Goal: Communication & Community: Answer question/provide support

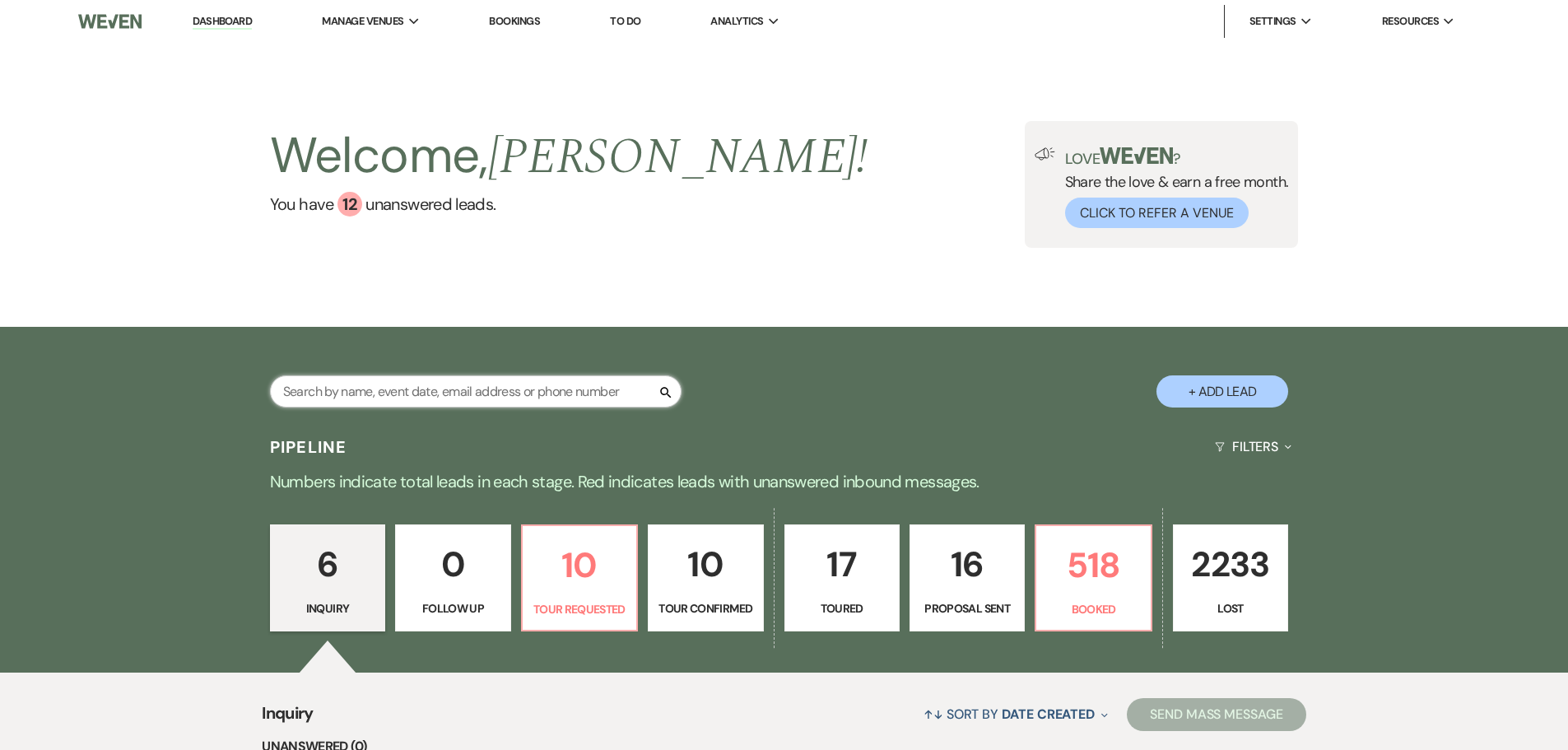
click at [567, 399] on input "text" at bounding box center [476, 391] width 412 height 32
type input "[PERSON_NAME]"
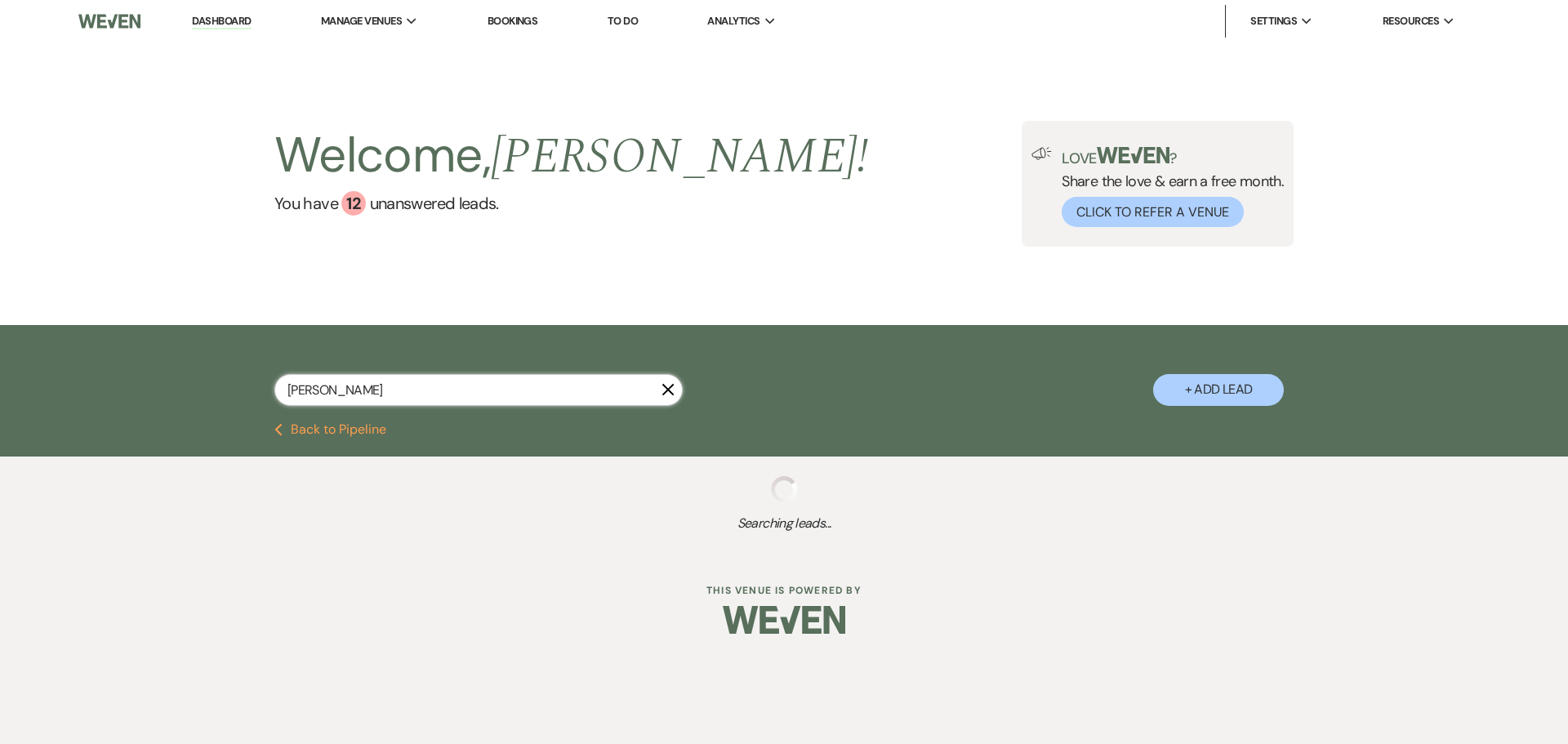
select select "8"
select select "5"
select select "8"
select select "1"
select select "8"
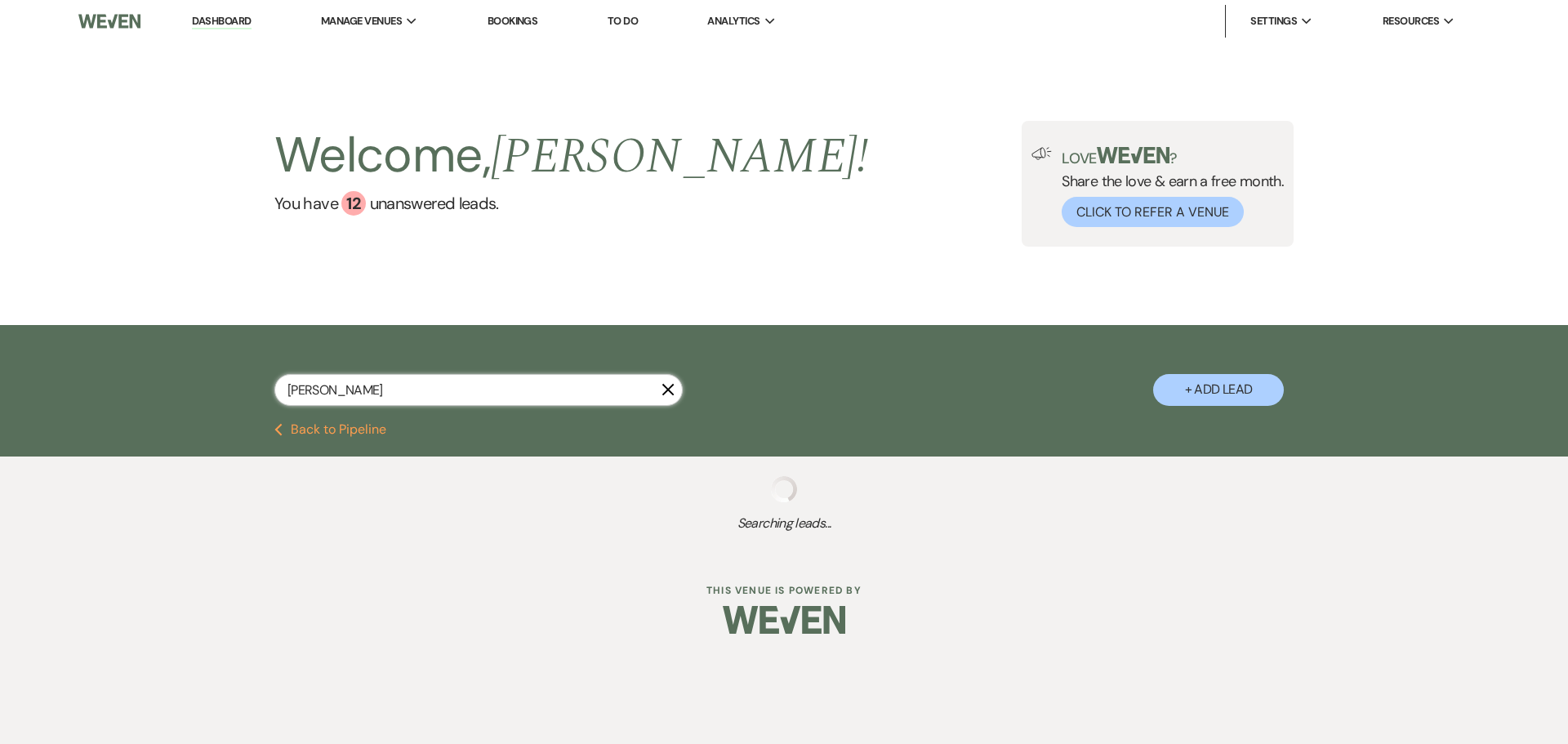
select select "8"
select select "11"
select select "8"
select select "1"
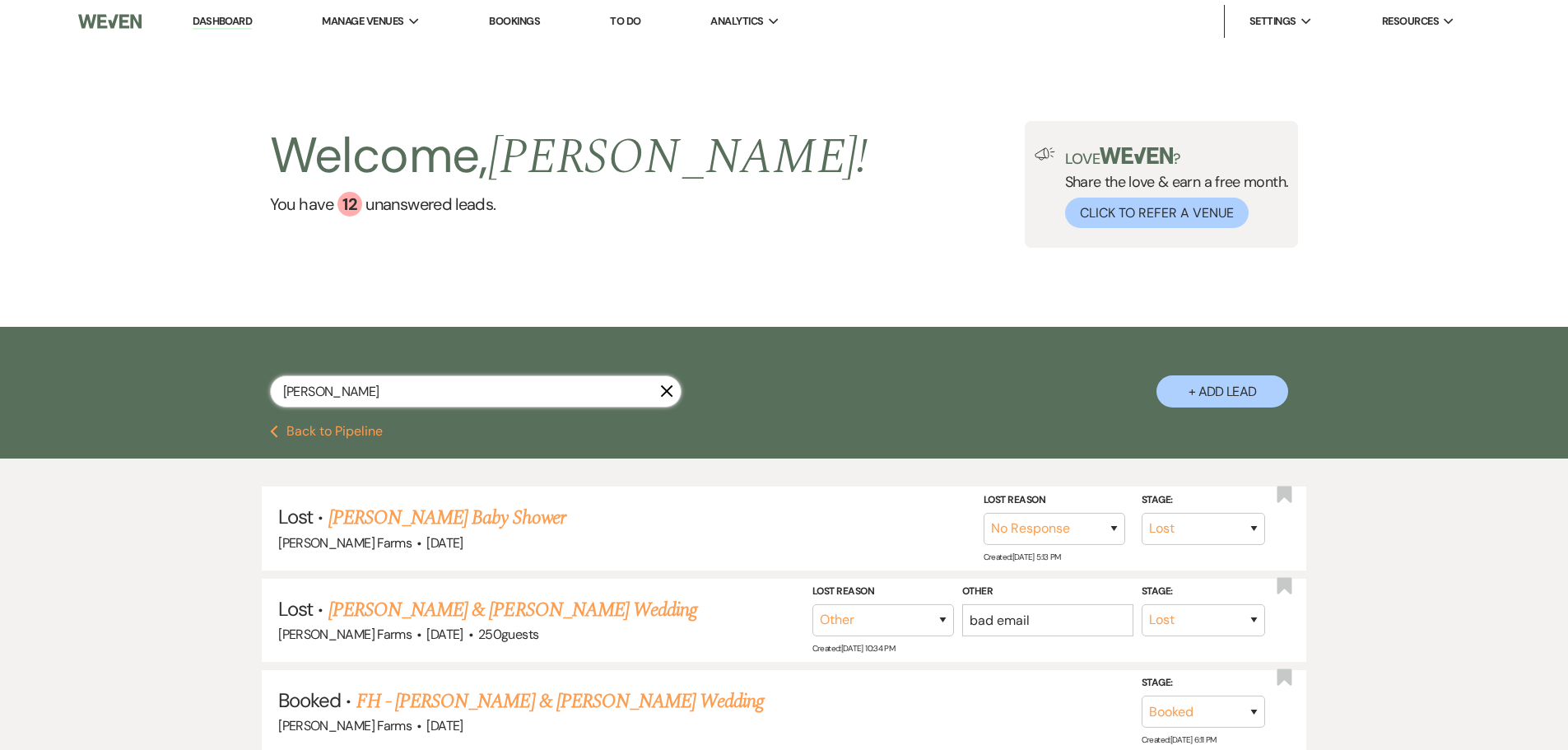
type input "[PERSON_NAME]"
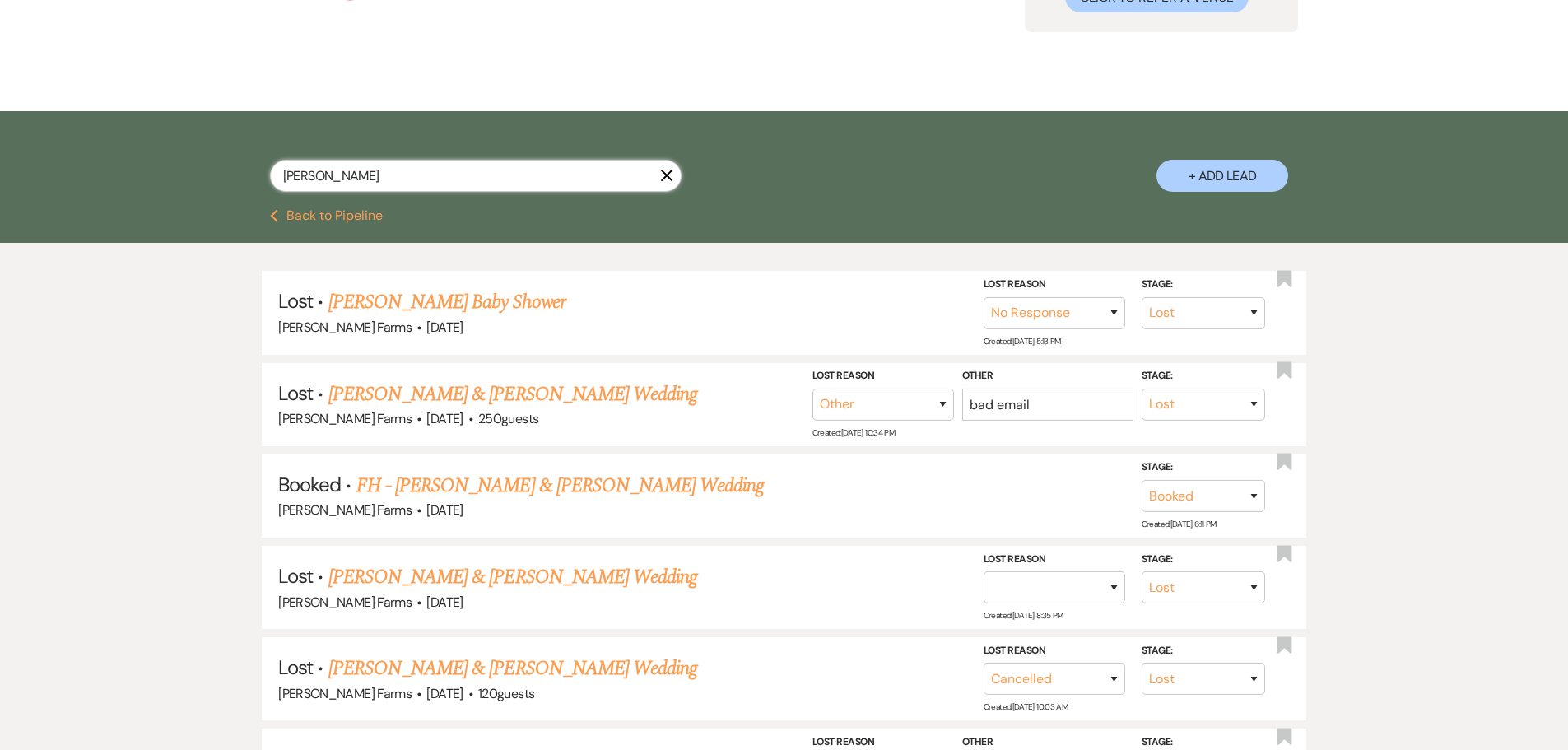
scroll to position [174, 0]
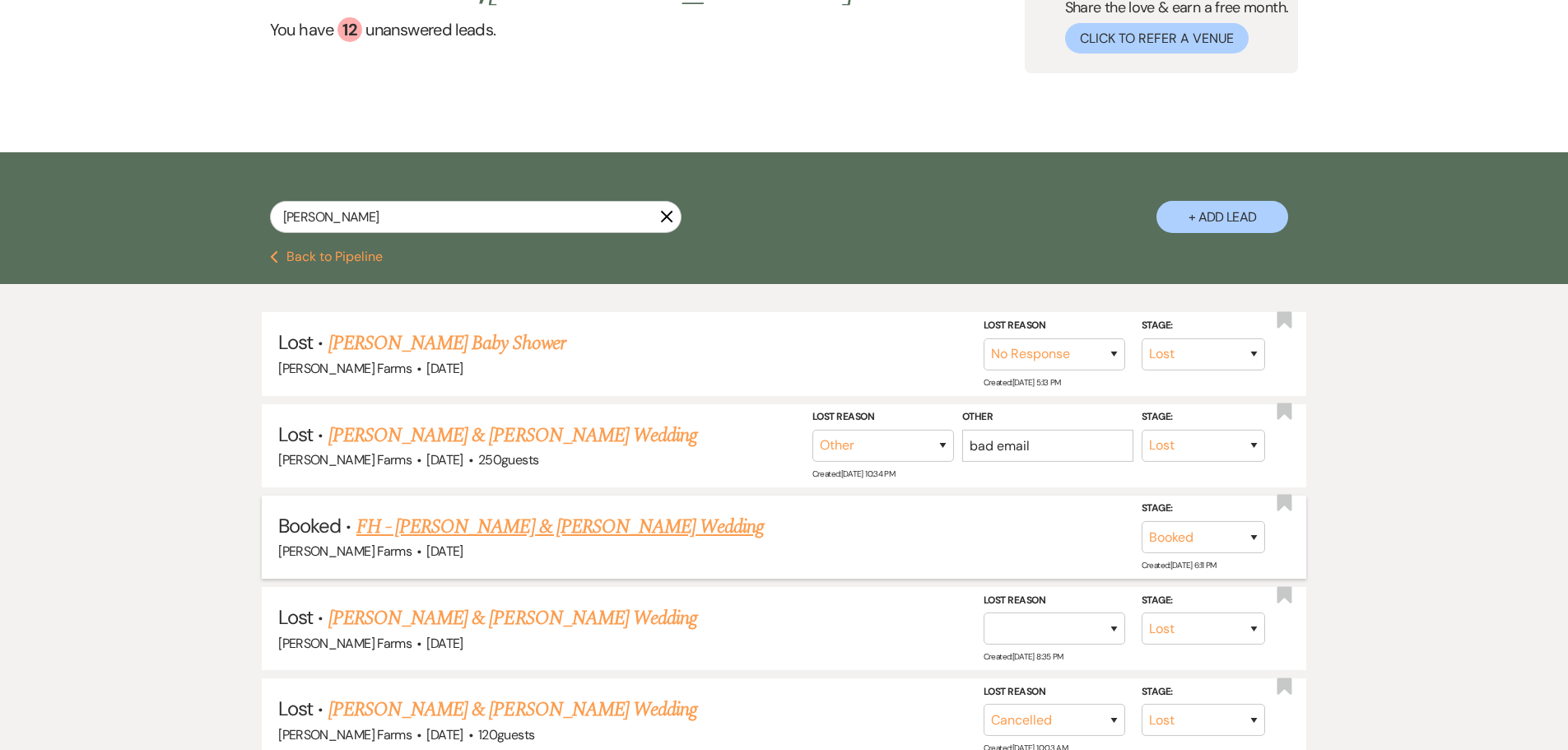
click at [612, 522] on link "FH - [PERSON_NAME] & [PERSON_NAME] Wedding" at bounding box center [560, 527] width 408 height 30
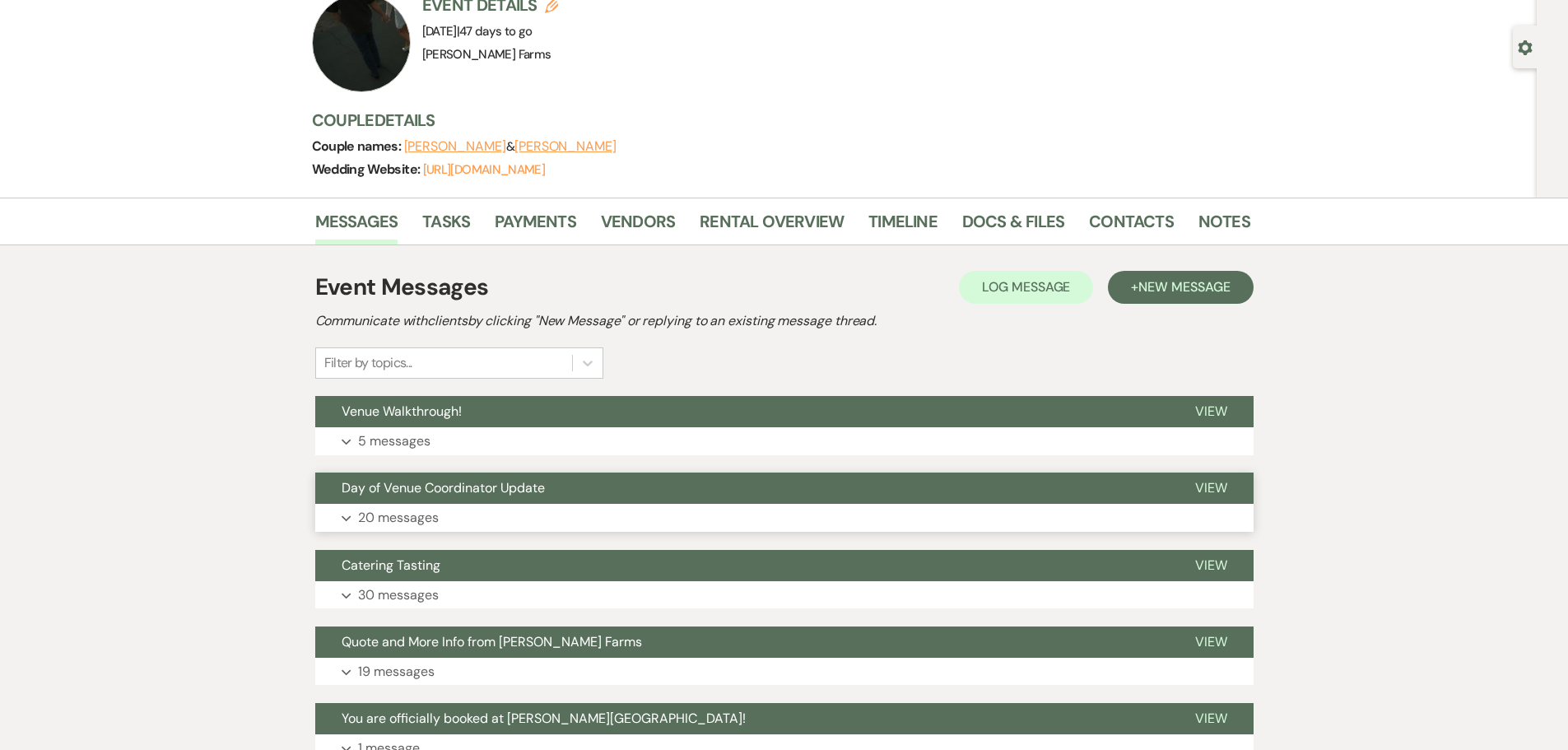
scroll to position [164, 0]
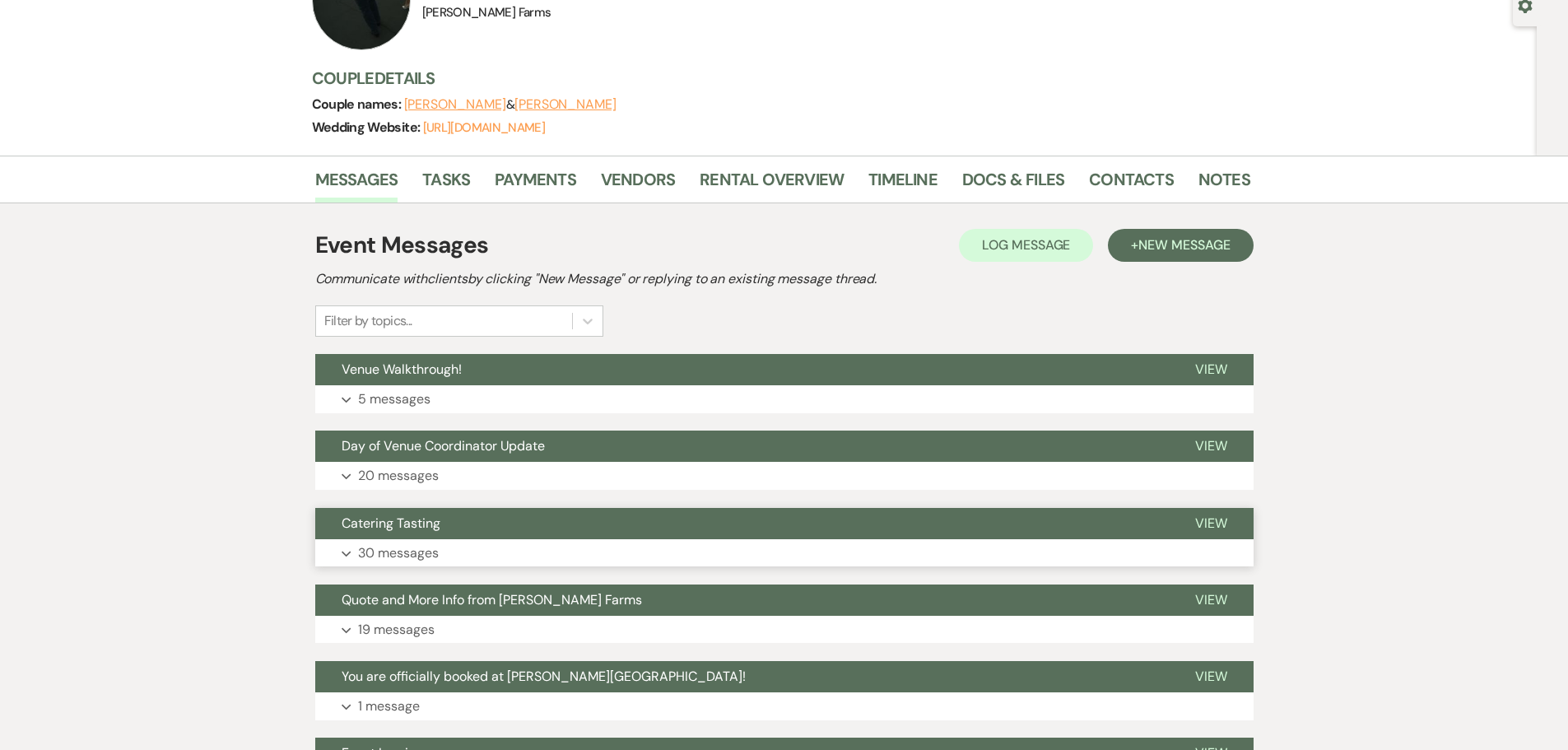
click at [525, 524] on button "Catering Tasting" at bounding box center [742, 523] width 854 height 31
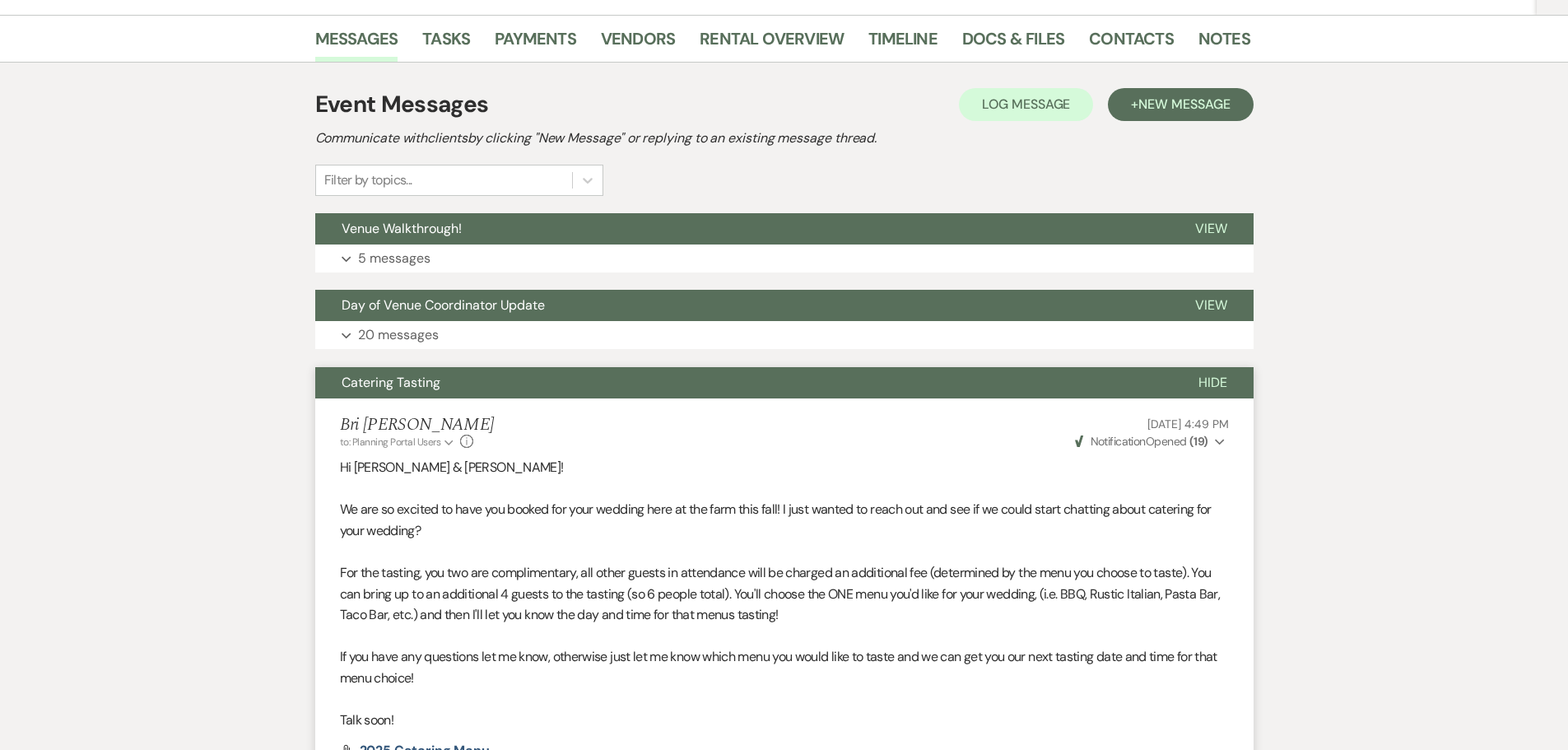
scroll to position [2, 0]
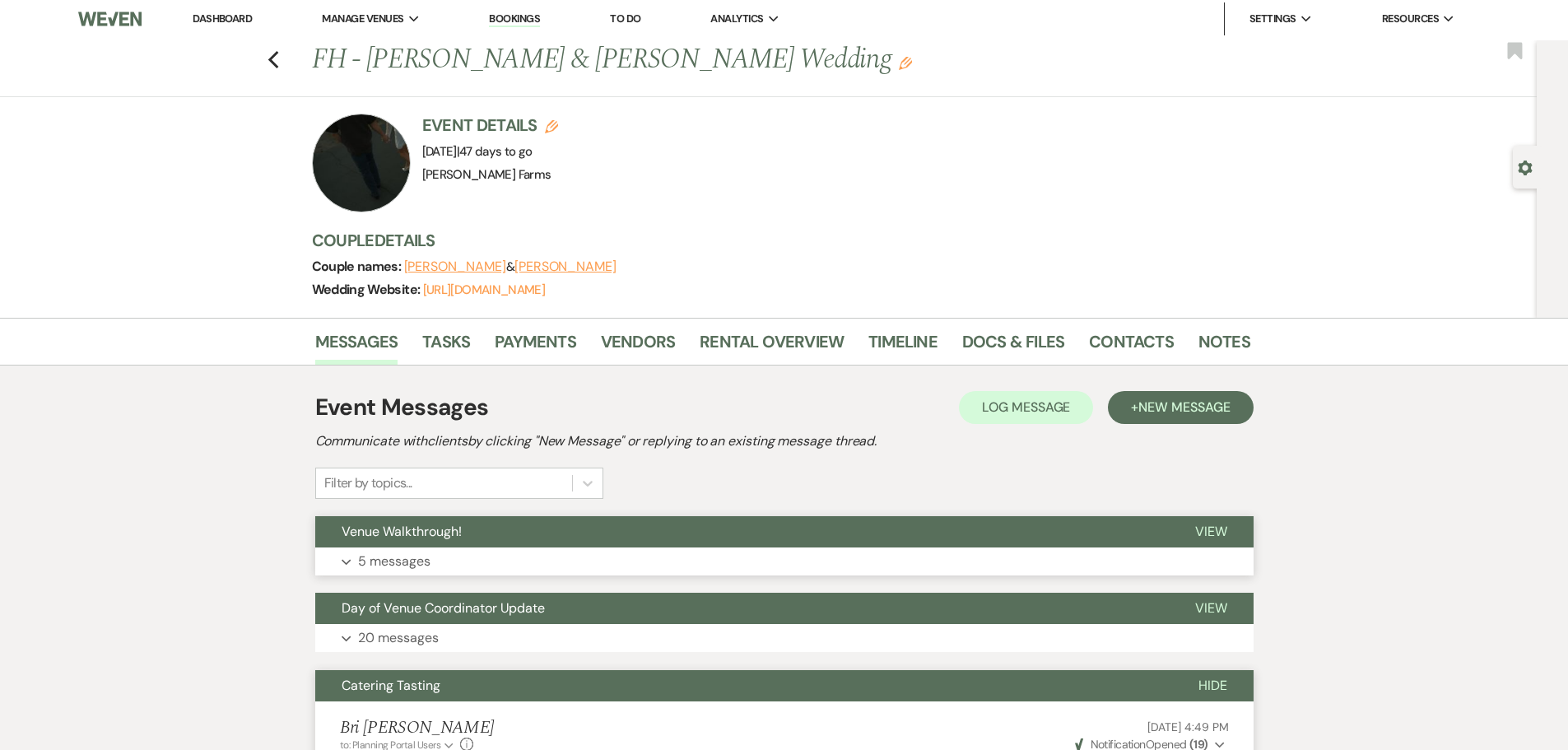
click at [636, 542] on button "Venue Walkthrough!" at bounding box center [742, 531] width 854 height 31
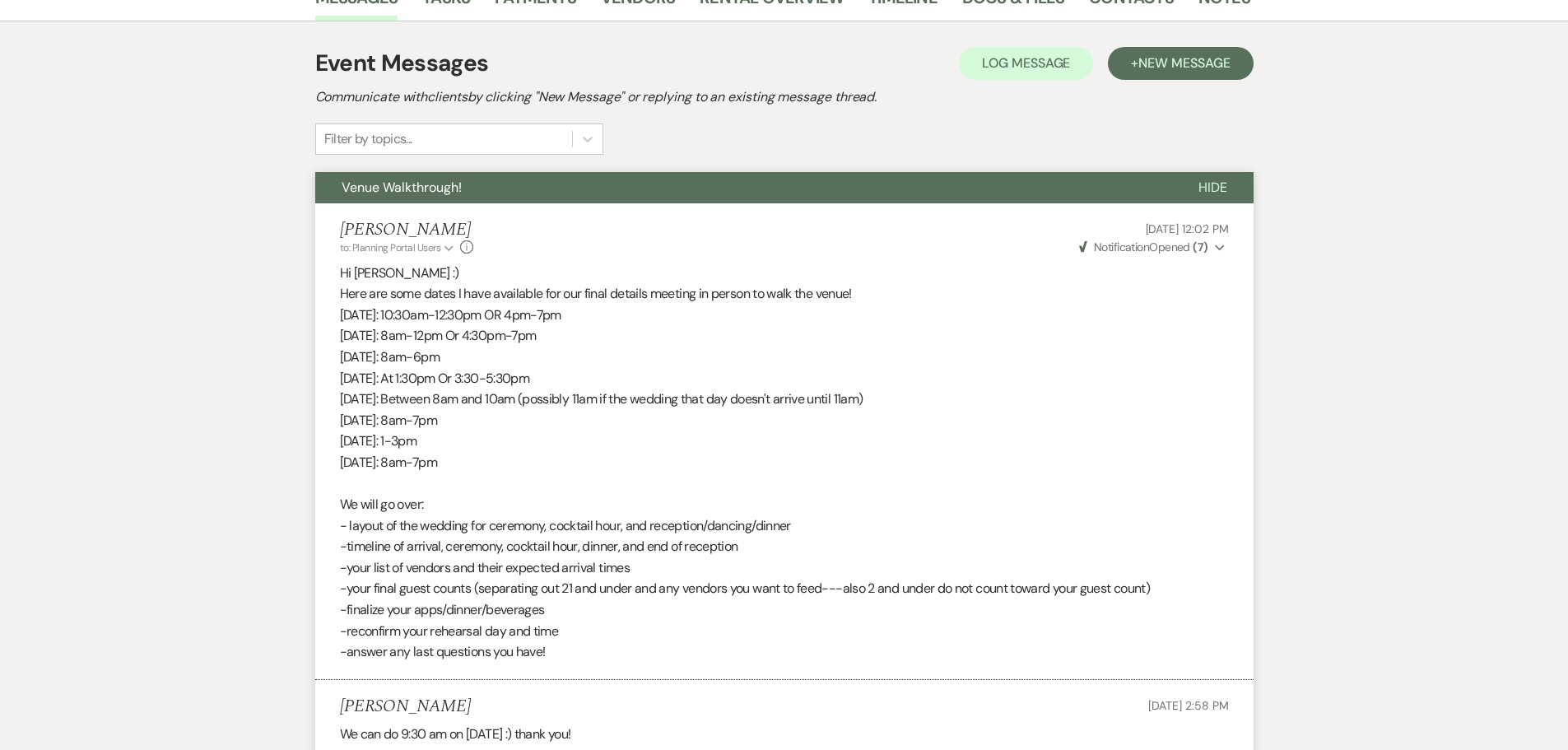
scroll to position [168, 0]
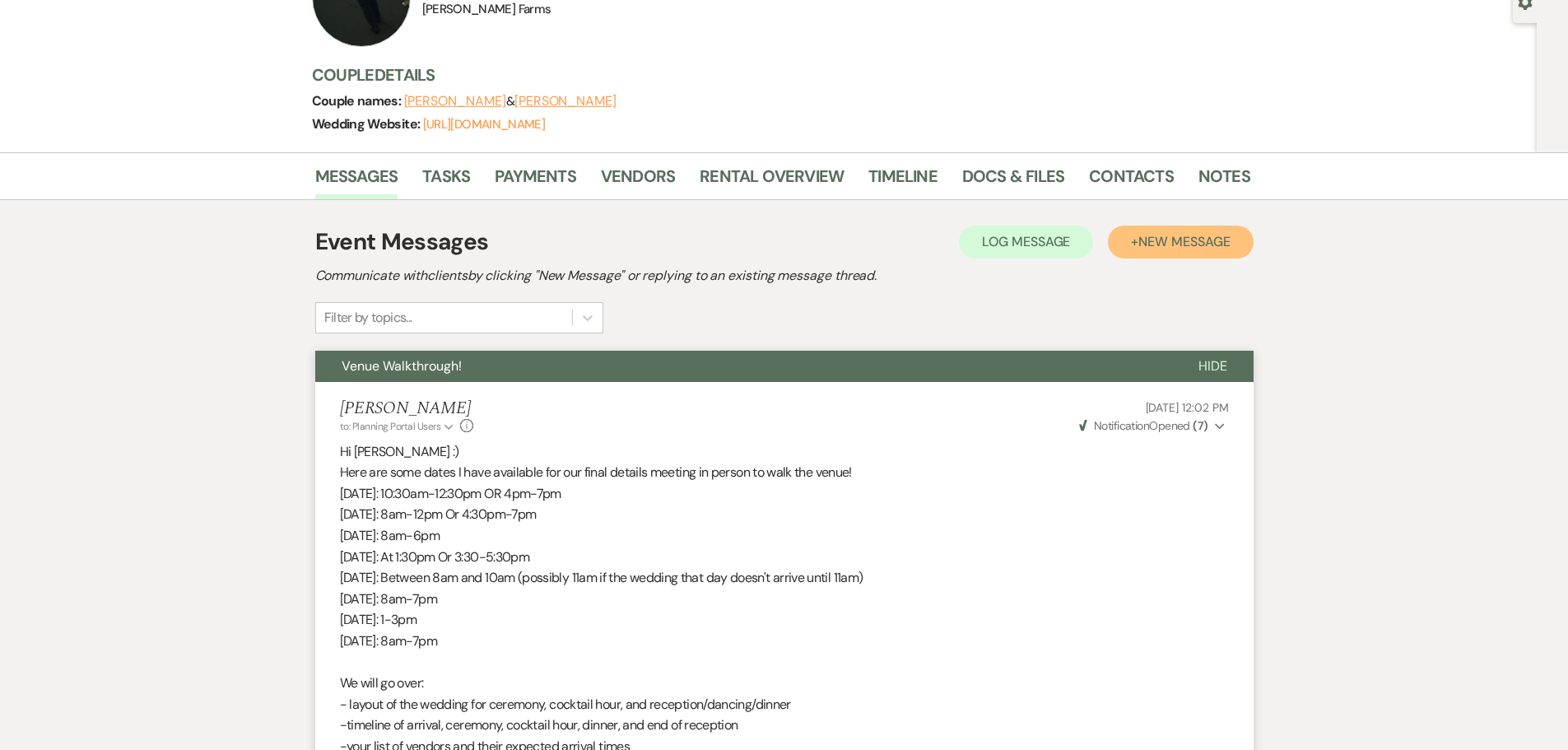
click at [1185, 247] on span "New Message" at bounding box center [1184, 241] width 92 height 17
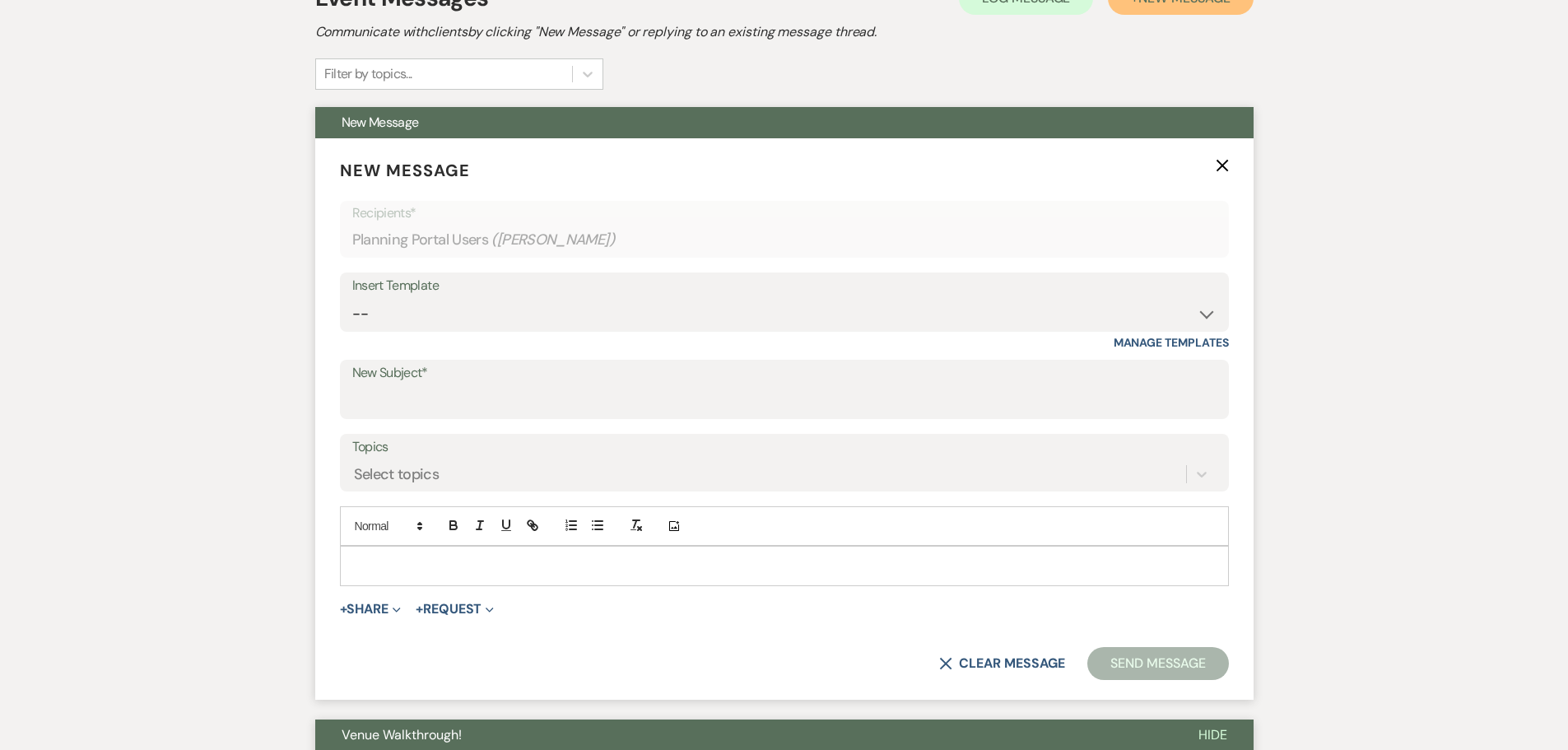
scroll to position [415, 0]
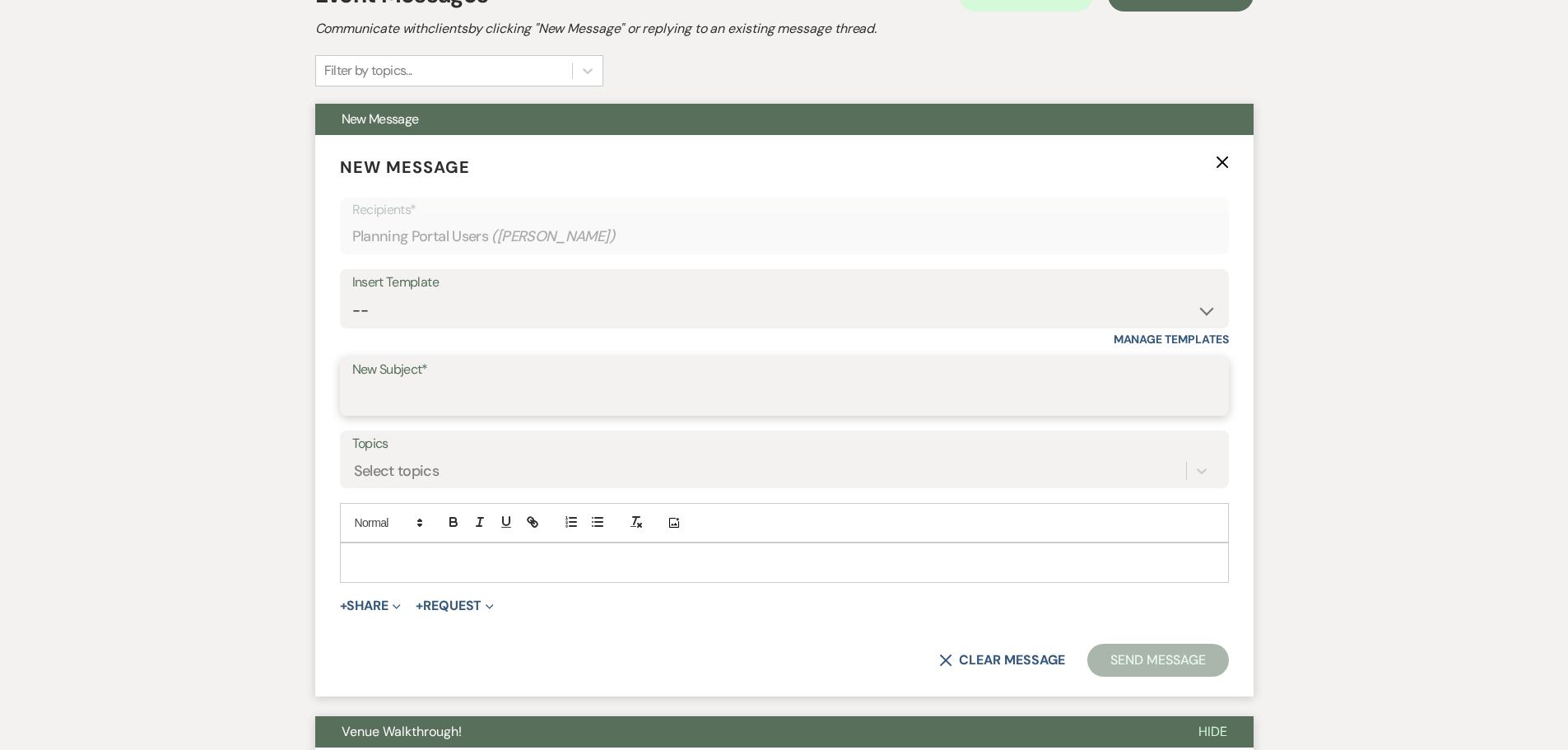
click at [456, 393] on input "New Subject*" at bounding box center [784, 398] width 865 height 32
type input "Updated Catering Choice"
click at [400, 546] on div at bounding box center [785, 562] width 887 height 38
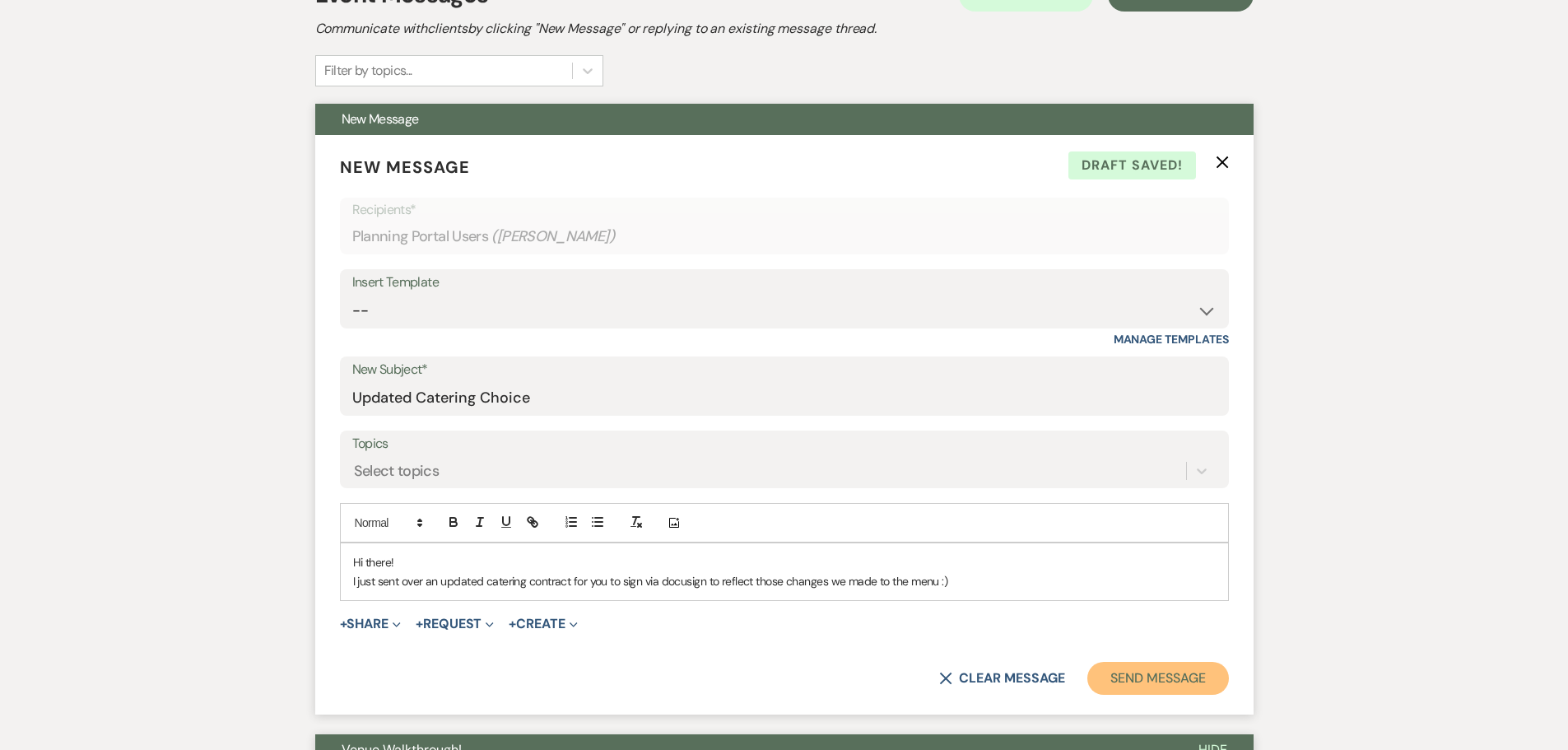
click at [1141, 680] on button "Send Message" at bounding box center [1157, 677] width 140 height 33
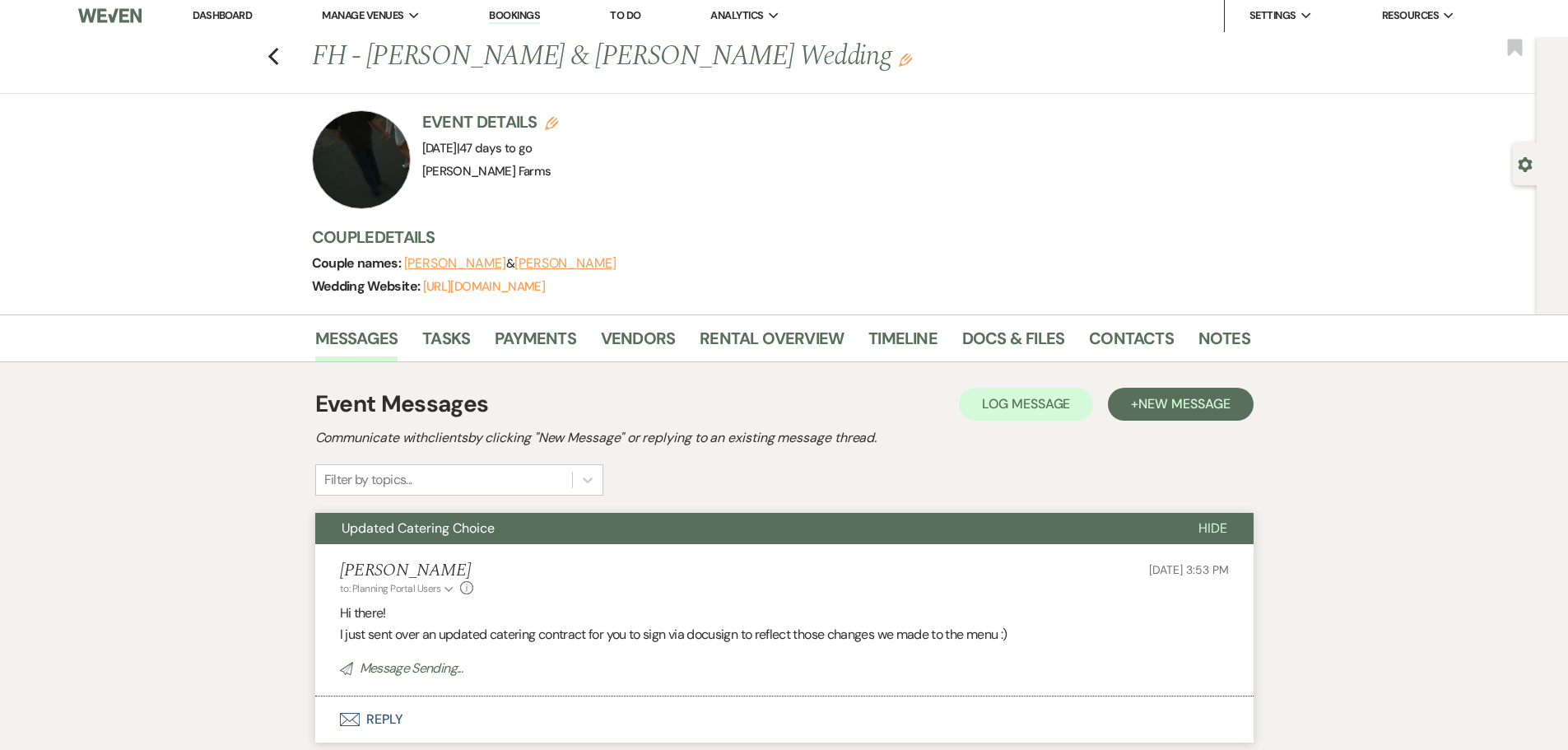
scroll to position [0, 0]
